Goal: Information Seeking & Learning: Learn about a topic

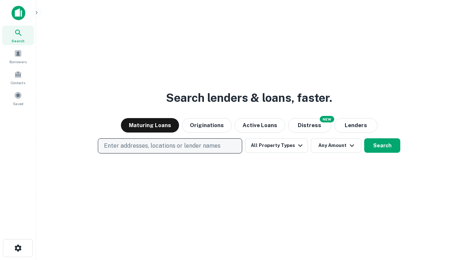
click at [170, 146] on p "Enter addresses, locations or lender names" at bounding box center [162, 146] width 117 height 9
type input "**********"
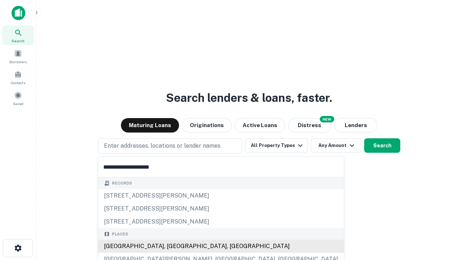
click at [173, 246] on div "Santa Monica, CA, USA" at bounding box center [221, 246] width 246 height 13
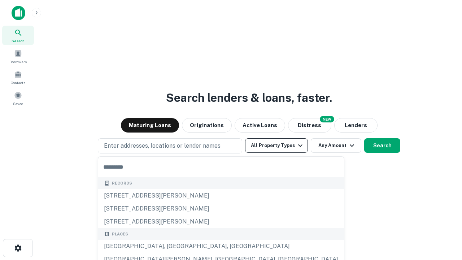
click at [277, 146] on button "All Property Types" at bounding box center [276, 145] width 63 height 14
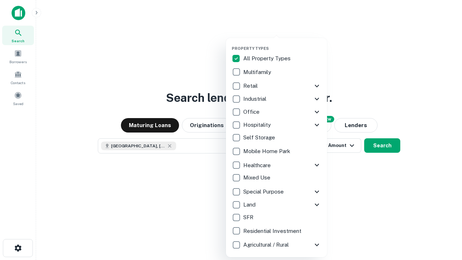
click at [282, 44] on button "button" at bounding box center [282, 44] width 101 height 0
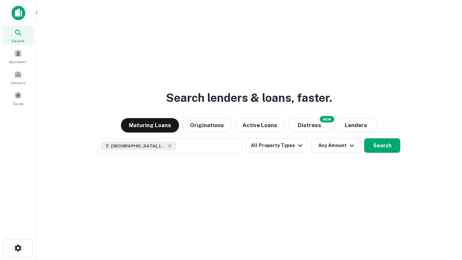
scroll to position [12, 0]
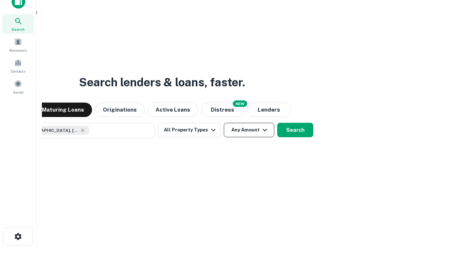
click at [224, 123] on button "Any Amount" at bounding box center [249, 130] width 51 height 14
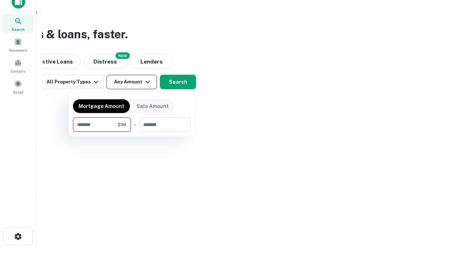
type input "*******"
click at [132, 132] on button "button" at bounding box center [132, 132] width 118 height 0
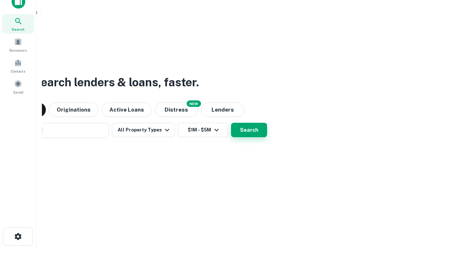
click at [231, 123] on button "Search" at bounding box center [249, 130] width 36 height 14
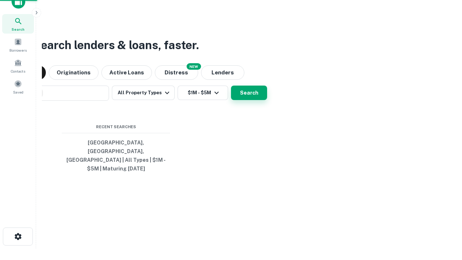
scroll to position [23, 204]
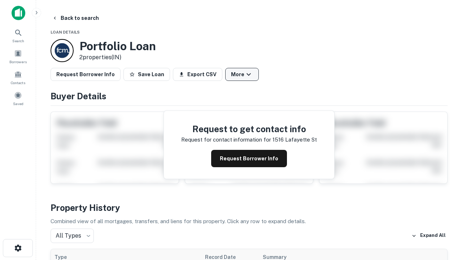
click at [242, 74] on button "More" at bounding box center [242, 74] width 34 height 13
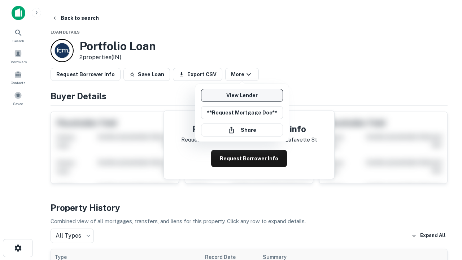
click at [242, 95] on link "View Lender" at bounding box center [242, 95] width 82 height 13
